Goal: Task Accomplishment & Management: Complete application form

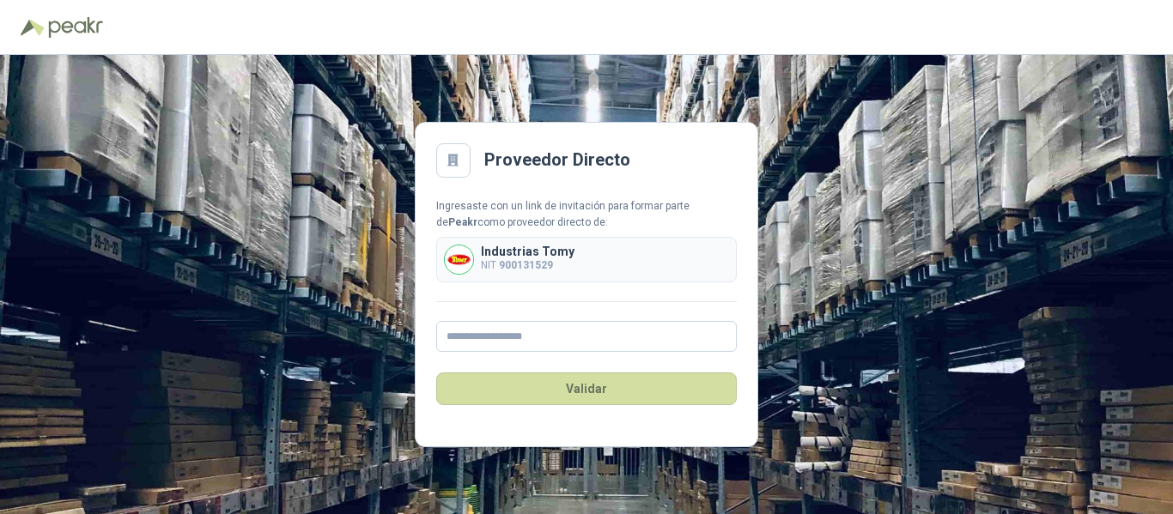
click at [567, 279] on div "Industrias Tomy NIT 900131529" at bounding box center [586, 260] width 301 height 46
click at [537, 249] on p "Industrias Tomy" at bounding box center [528, 252] width 94 height 12
click at [515, 350] on input "text" at bounding box center [586, 336] width 301 height 31
type input "**********"
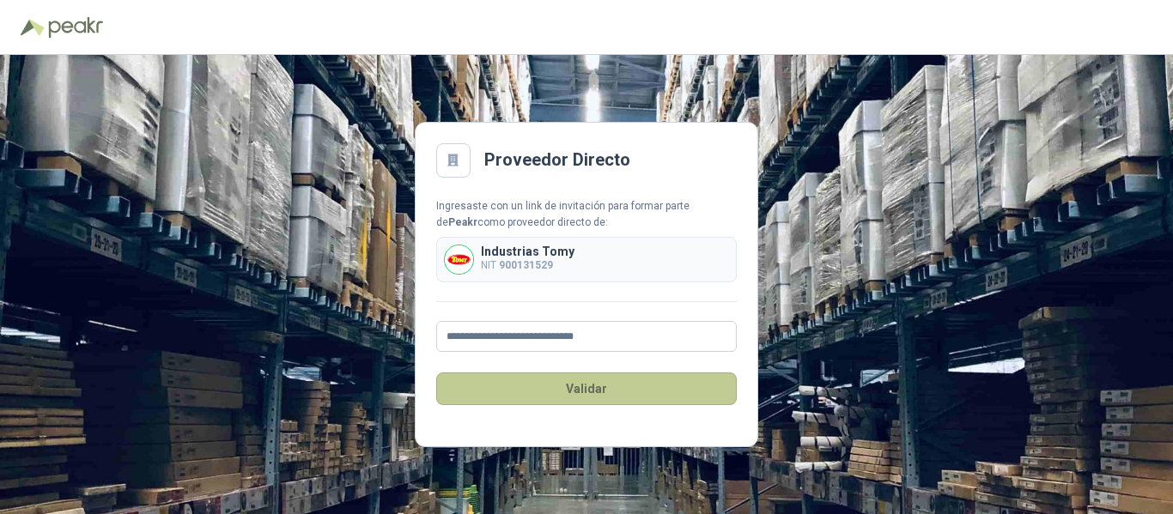
click at [561, 391] on button "Validar" at bounding box center [586, 389] width 301 height 33
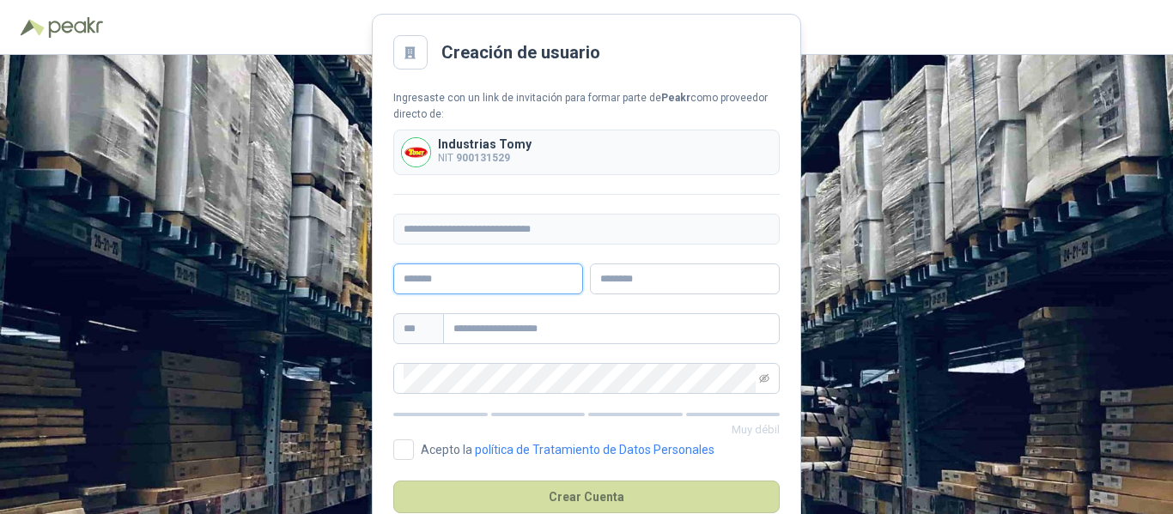
click at [432, 283] on input "text" at bounding box center [488, 279] width 190 height 31
type input "******"
click at [651, 282] on input "text" at bounding box center [685, 279] width 190 height 31
type input "**********"
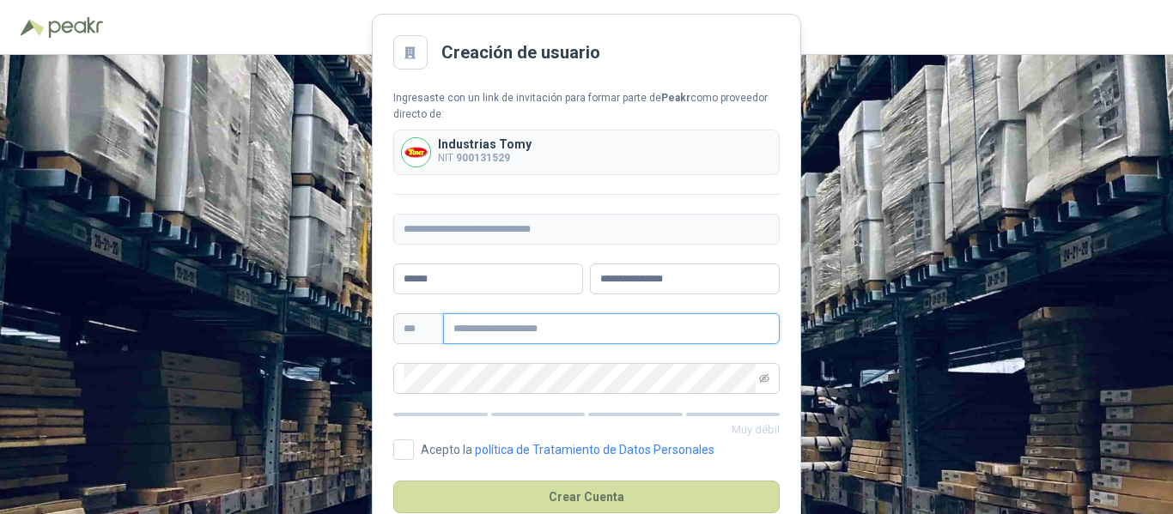
click at [478, 319] on input "text" at bounding box center [611, 328] width 337 height 31
type input "**********"
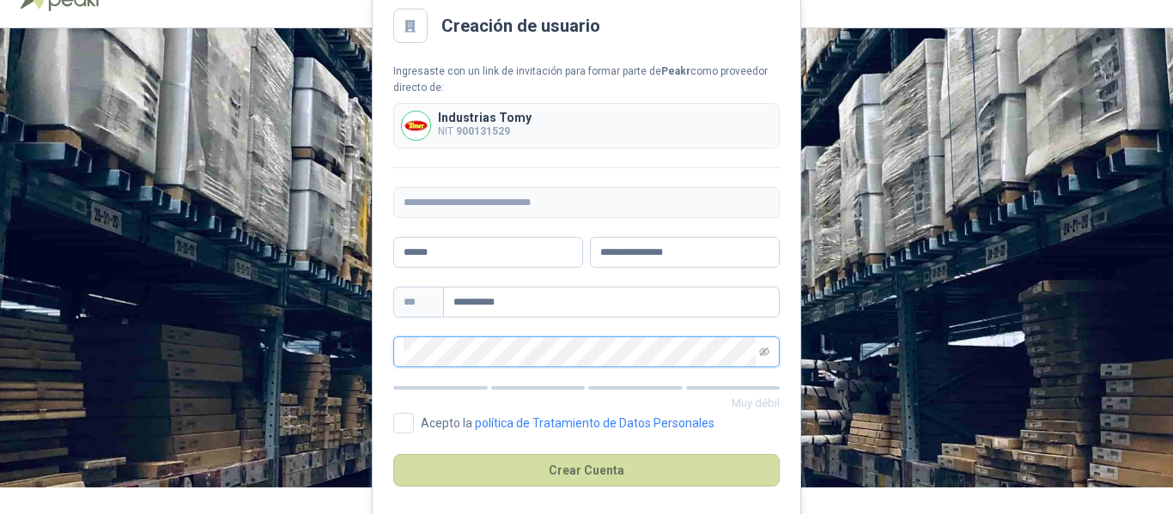
scroll to position [41, 0]
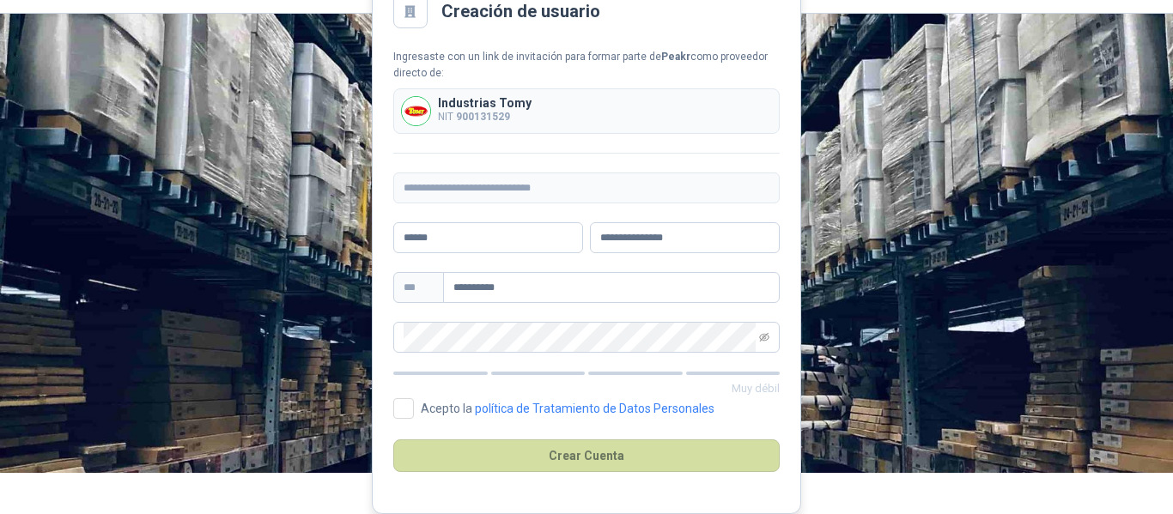
click at [469, 112] on p "NIT 900131529" at bounding box center [485, 117] width 94 height 16
drag, startPoint x: 423, startPoint y: 95, endPoint x: 477, endPoint y: 106, distance: 55.1
click at [447, 100] on div "Industrias Tomy NIT 900131529" at bounding box center [586, 111] width 386 height 46
click at [492, 107] on p "Industrias Tomy" at bounding box center [485, 103] width 94 height 12
click at [464, 117] on b "900131529" at bounding box center [483, 117] width 54 height 12
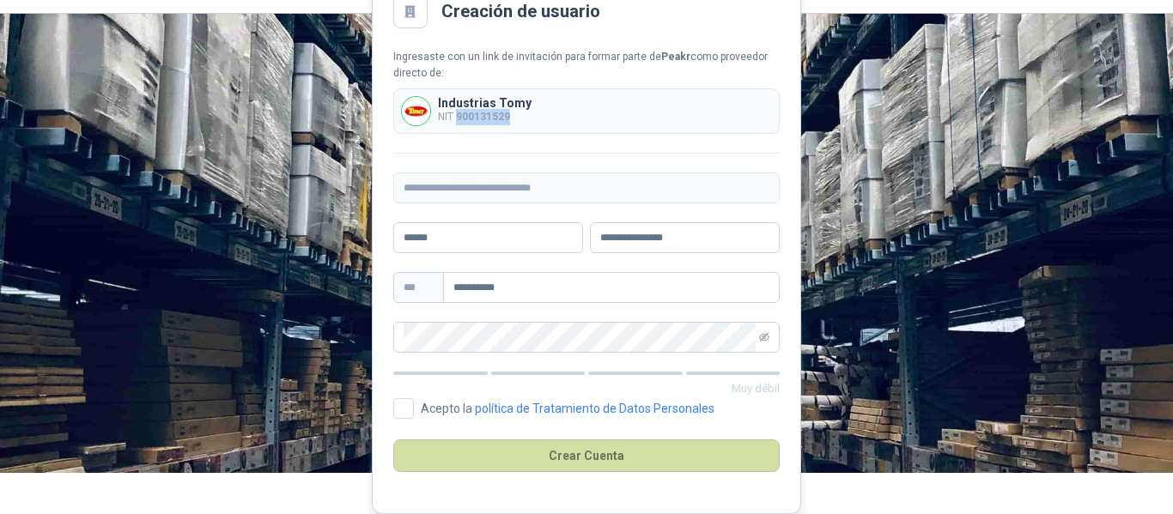
click at [464, 117] on b "900131529" at bounding box center [483, 117] width 54 height 12
click at [761, 342] on span at bounding box center [764, 337] width 10 height 29
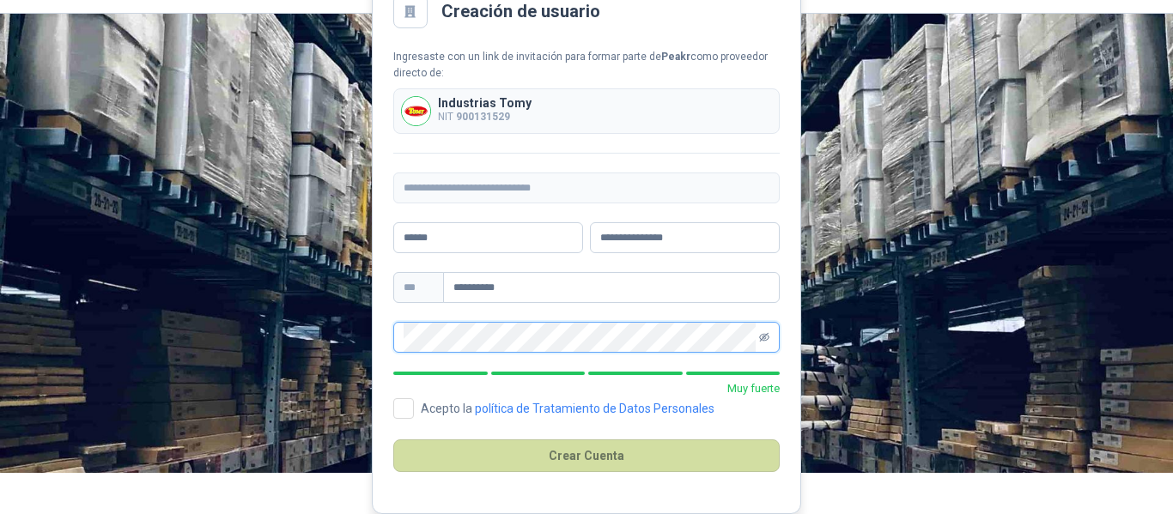
click at [763, 338] on icon "eye-invisible" at bounding box center [764, 337] width 10 height 9
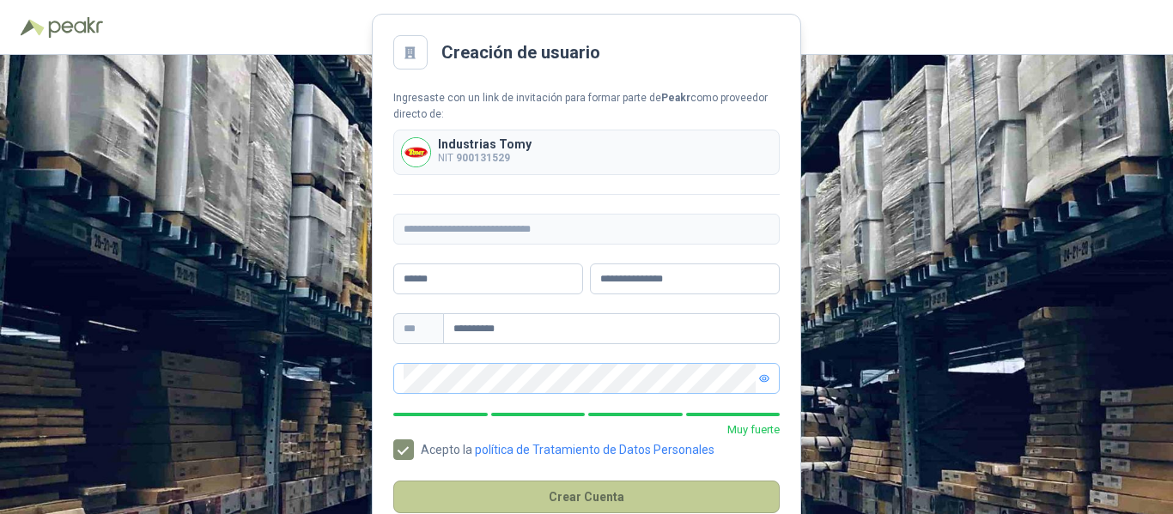
click at [506, 497] on button "Crear Cuenta" at bounding box center [586, 497] width 386 height 33
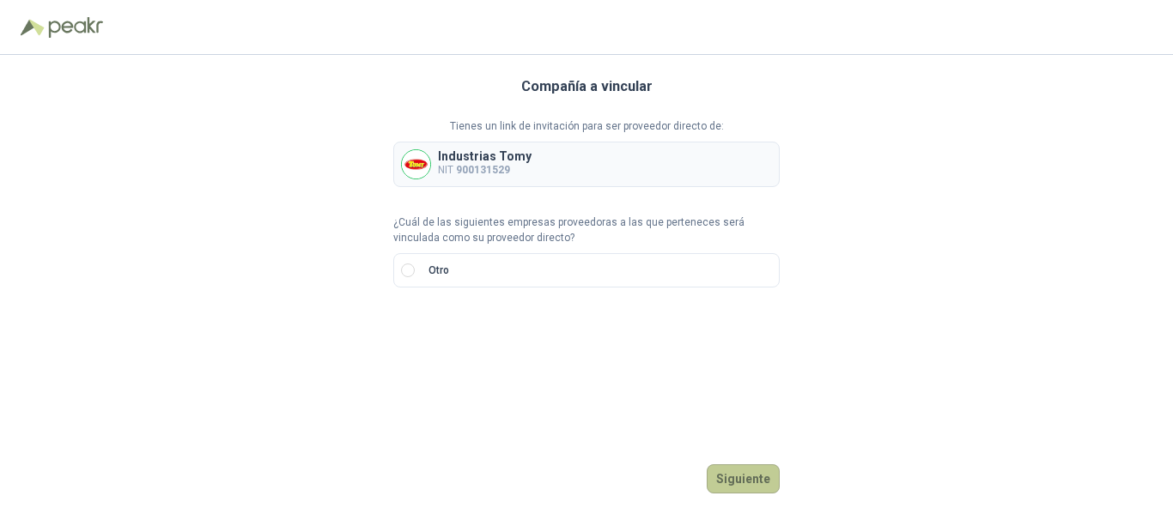
click at [739, 467] on button "Siguiente" at bounding box center [743, 479] width 73 height 29
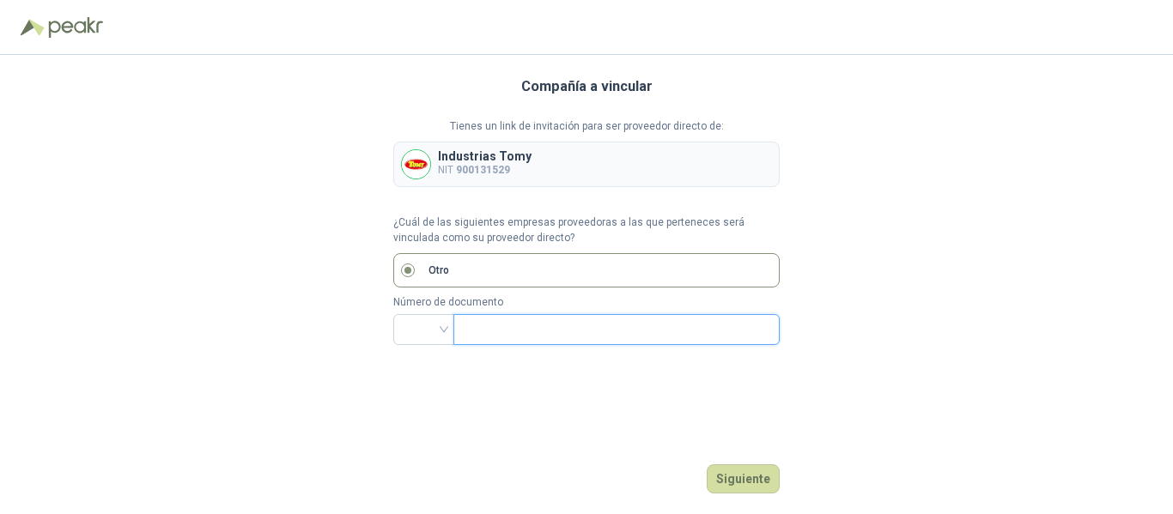
click at [499, 325] on input "text" at bounding box center [615, 329] width 302 height 29
type input "*"
click at [733, 470] on button "Siguiente" at bounding box center [743, 479] width 73 height 29
click at [551, 321] on input "*********" at bounding box center [608, 329] width 289 height 29
type input "**********"
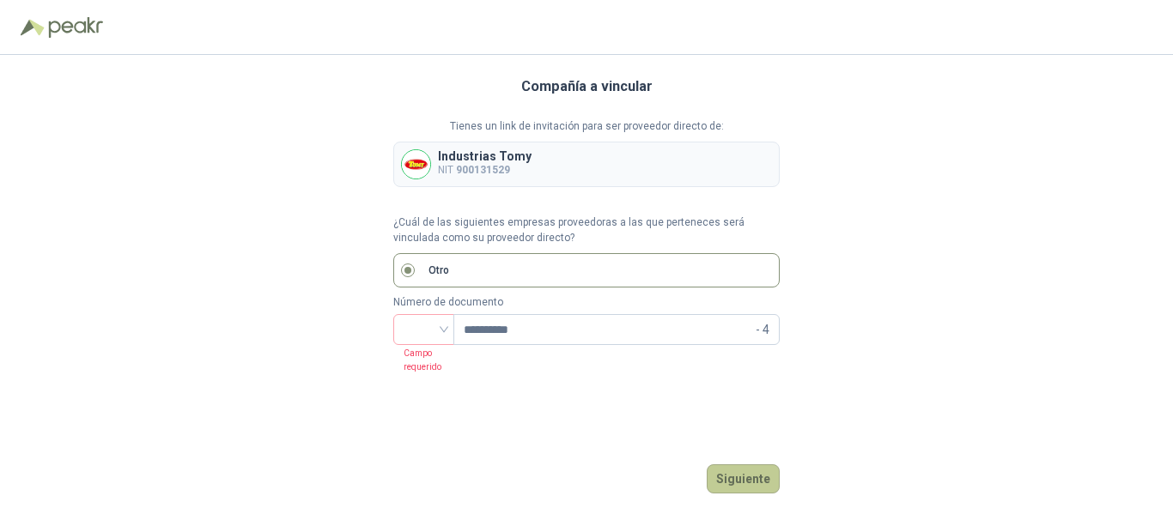
click at [756, 490] on button "Siguiente" at bounding box center [743, 479] width 73 height 29
click at [747, 481] on button "Siguiente" at bounding box center [743, 479] width 73 height 29
drag, startPoint x: 520, startPoint y: 330, endPoint x: 548, endPoint y: 329, distance: 28.4
click at [532, 332] on input "**********" at bounding box center [608, 329] width 289 height 29
click at [445, 332] on div at bounding box center [423, 329] width 61 height 31
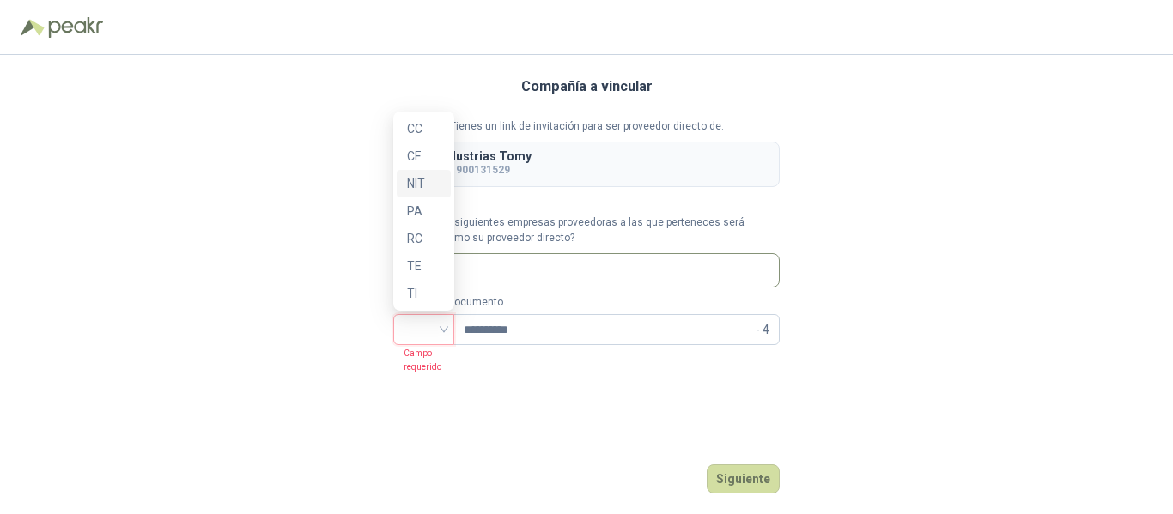
click at [417, 180] on div "NIT" at bounding box center [423, 183] width 33 height 19
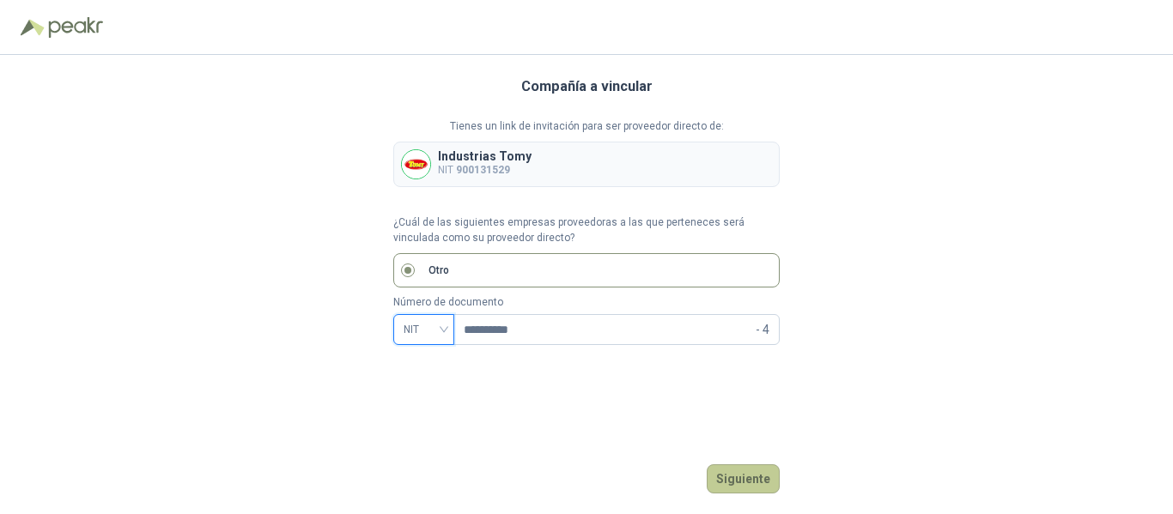
click at [734, 484] on button "Siguiente" at bounding box center [743, 479] width 73 height 29
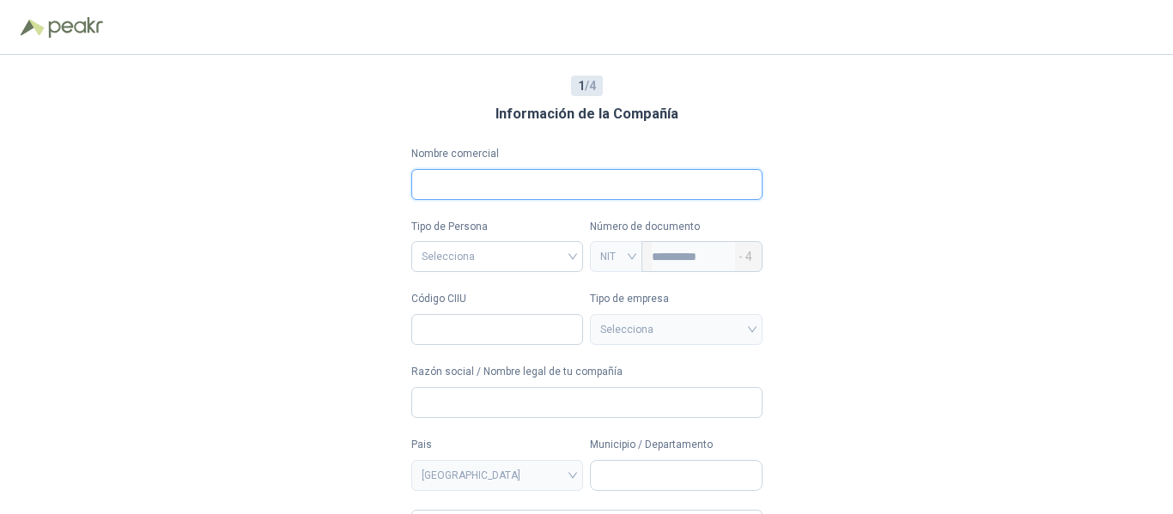
click at [449, 172] on input "Nombre comercial" at bounding box center [586, 184] width 351 height 31
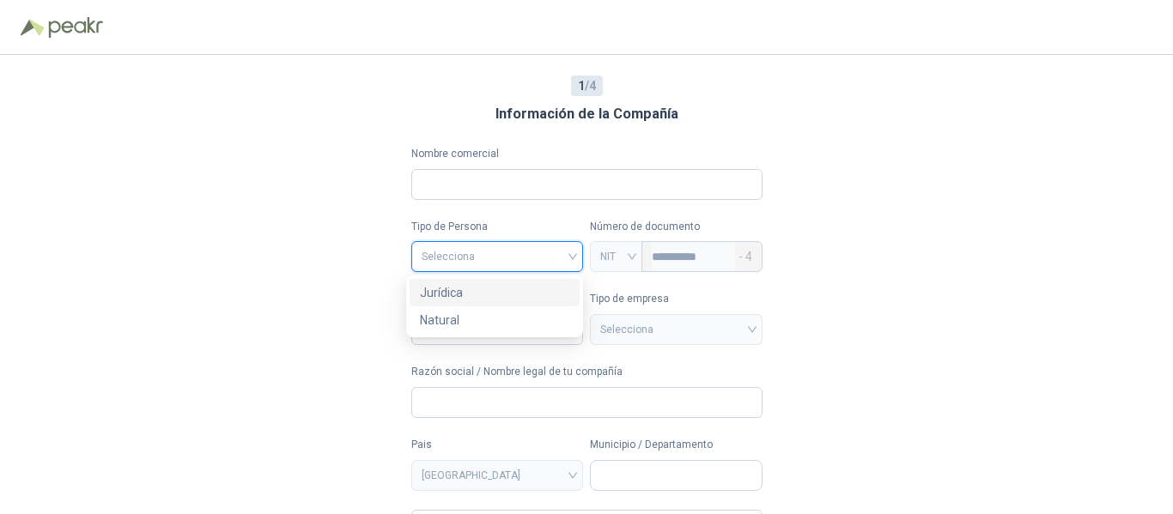
click at [478, 261] on input "search" at bounding box center [498, 255] width 152 height 26
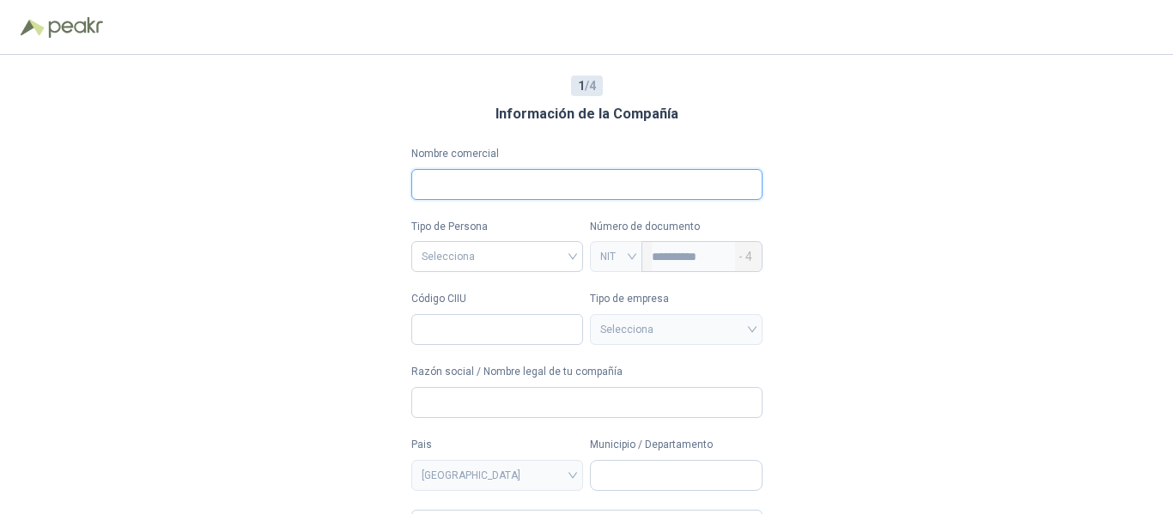
click at [489, 172] on input "Nombre comercial" at bounding box center [586, 184] width 351 height 31
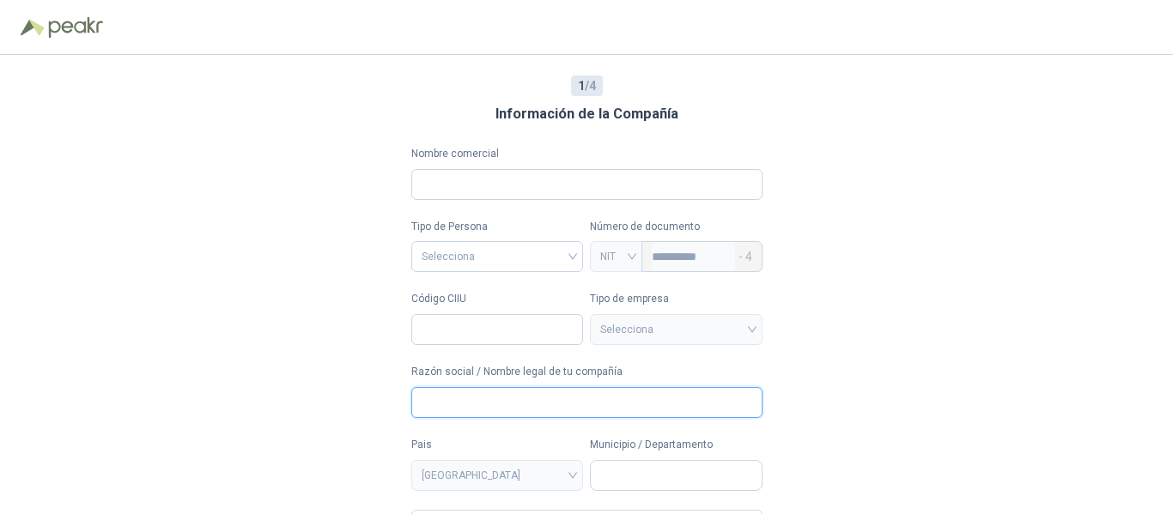
click at [453, 401] on input "Razón social / Nombre legal de tu compañía" at bounding box center [586, 402] width 351 height 31
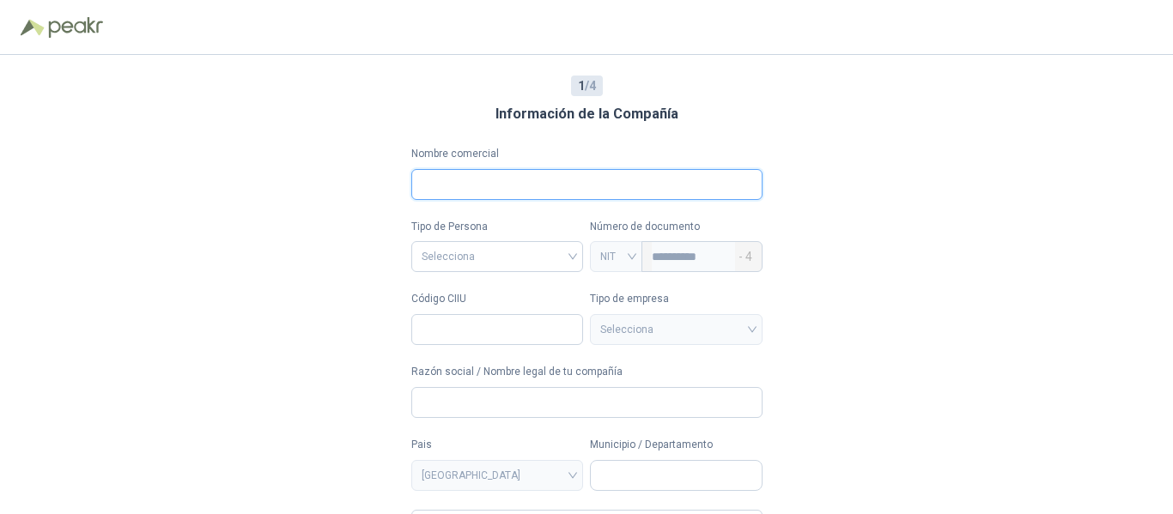
click at [464, 172] on input "Nombre comercial" at bounding box center [586, 184] width 351 height 31
type input "*"
type input "**********"
click at [502, 243] on input "search" at bounding box center [498, 255] width 152 height 26
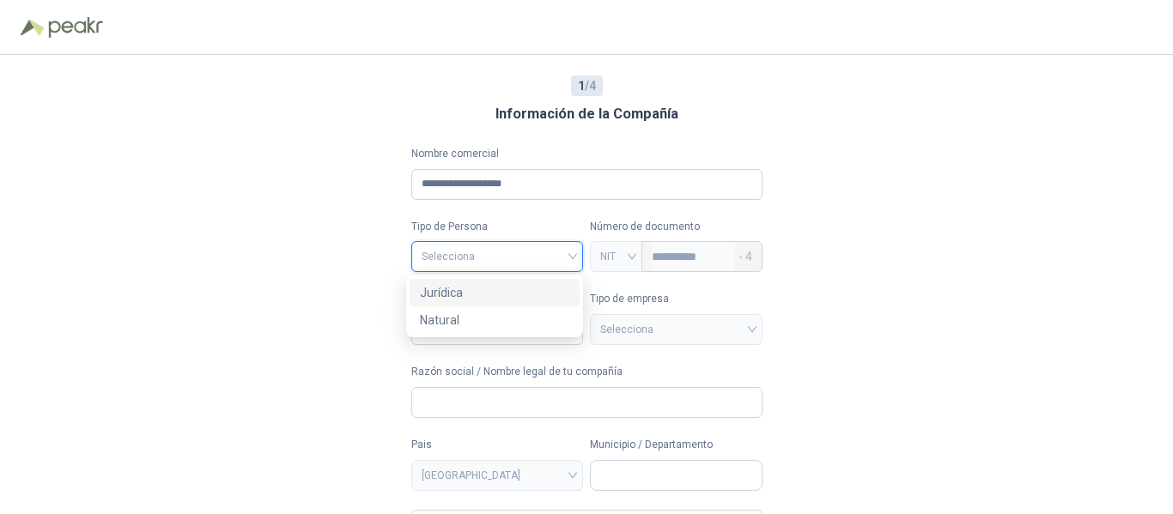
click at [480, 296] on div "Jurídica" at bounding box center [494, 292] width 149 height 19
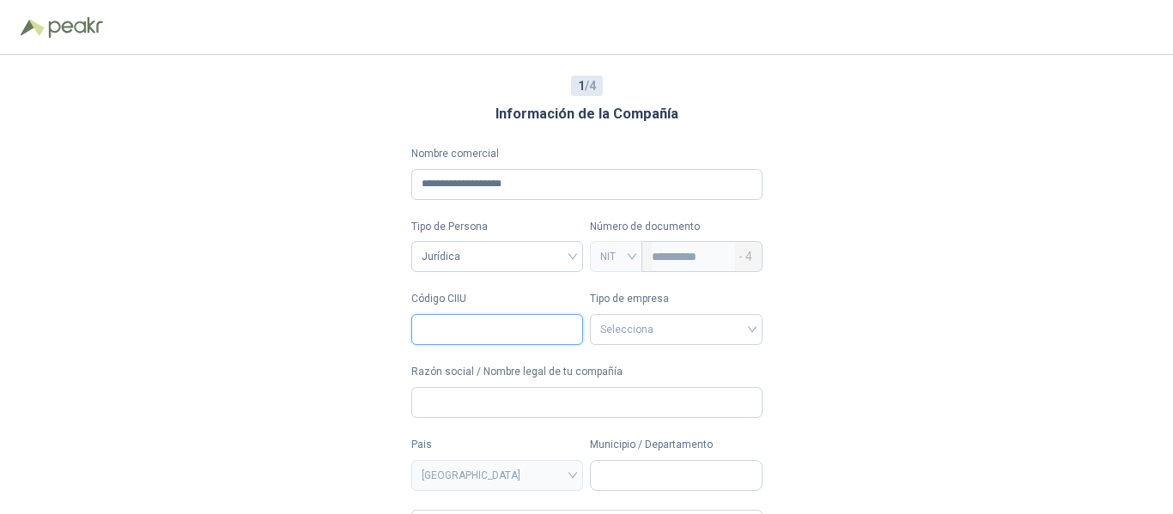
click at [456, 325] on input "Código CIIU" at bounding box center [497, 329] width 173 height 31
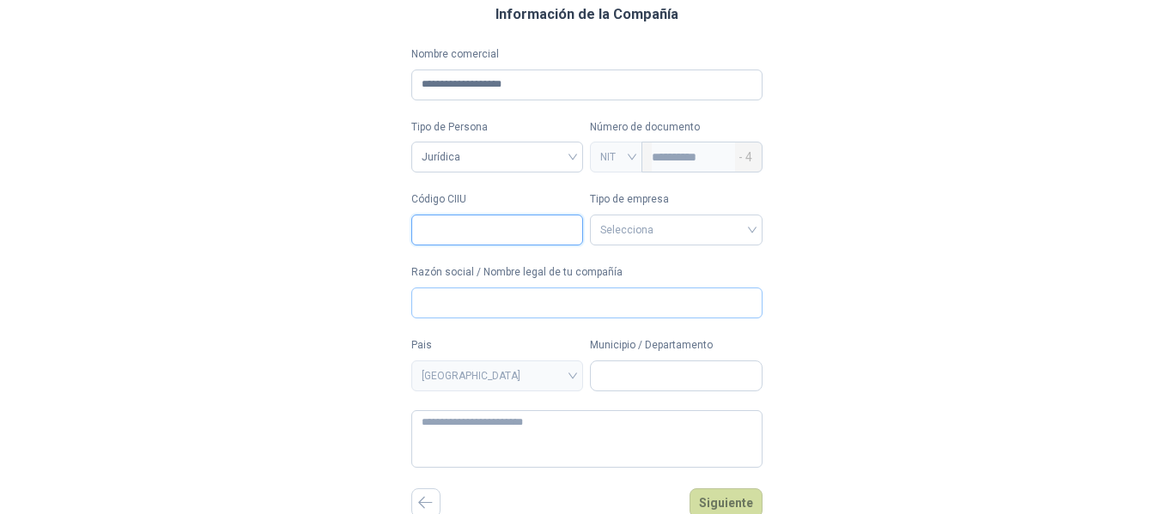
scroll to position [103, 0]
